Goal: Find specific page/section: Find specific page/section

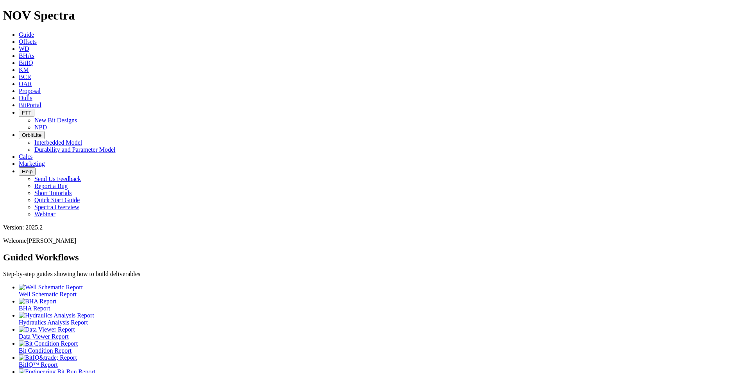
click at [32, 95] on span "Dulls" at bounding box center [26, 98] width 14 height 7
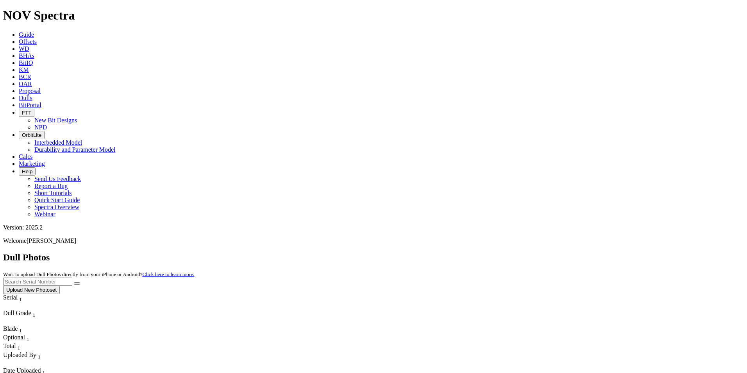
click at [72, 277] on input "text" at bounding box center [37, 281] width 69 height 8
type input "a312790"
click at [74, 282] on button "submit" at bounding box center [77, 283] width 6 height 2
